Goal: Find specific page/section: Find specific page/section

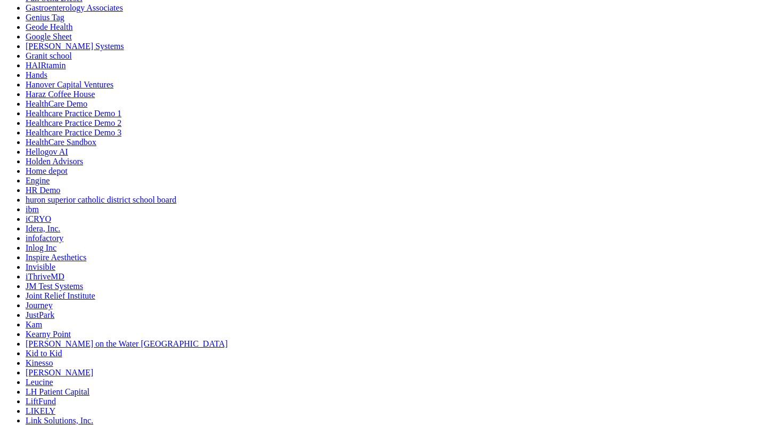
scroll to position [224, 0]
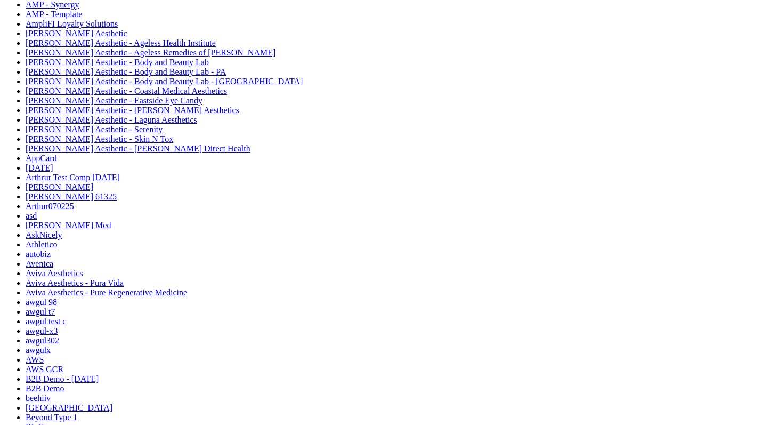
scroll to position [572, 0]
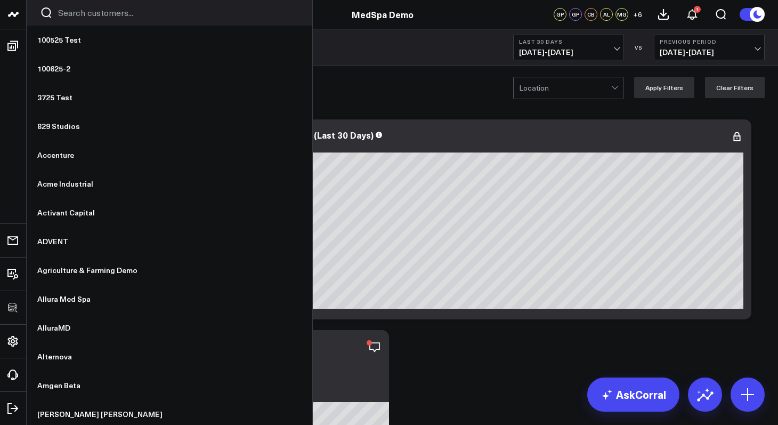
click at [750, 388] on icon at bounding box center [747, 394] width 17 height 17
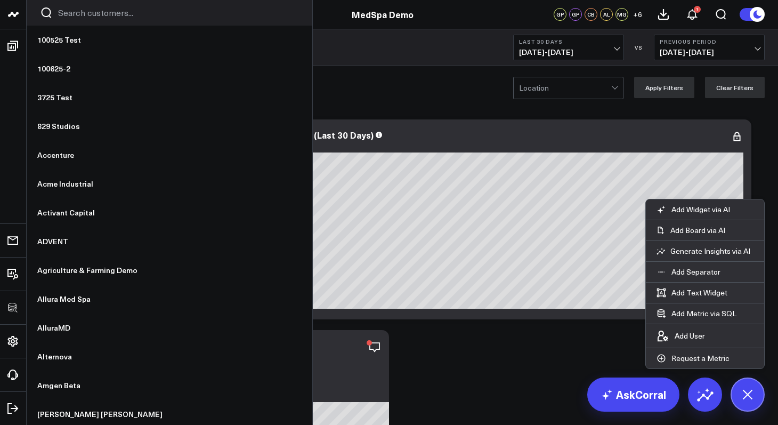
click at [706, 234] on p "Add Board via AI" at bounding box center [697, 230] width 55 height 10
